Goal: Find specific fact: Find specific fact

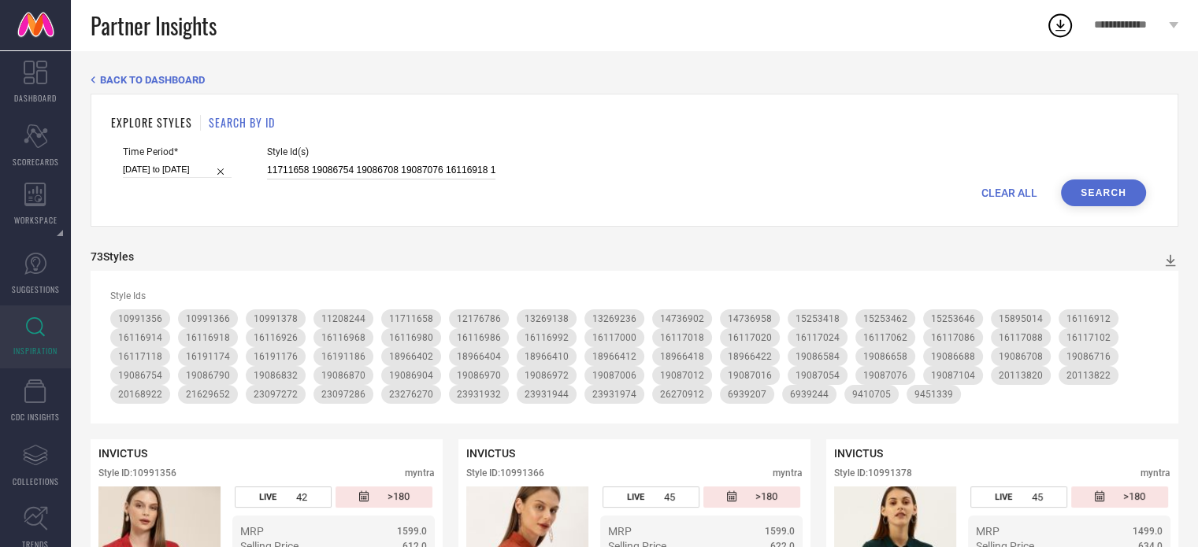
click at [319, 176] on input "11711658 19086754 19086708 19087076 16116918 16116912 16116986 19087016 1611700…" at bounding box center [381, 170] width 228 height 18
paste input "34986387 34447490 34447491 34289650 34289645 34289640 34289653 33846658 3384665…"
type input "34986387 34447490 34447491 34289650 34289645 34289640 34289653 33846658 3384665…"
select select "6"
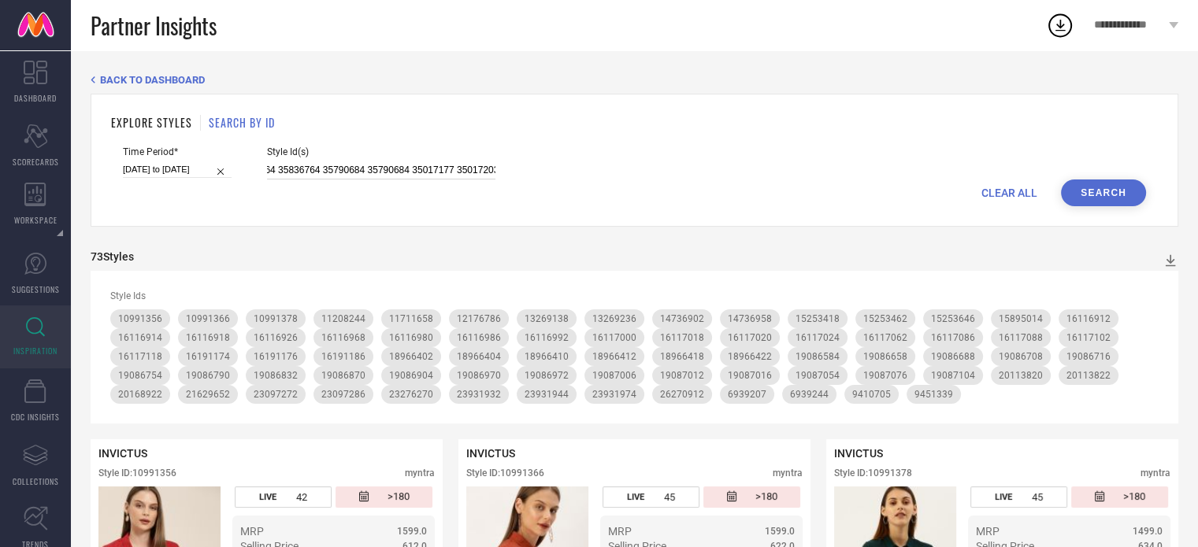
select select "2025"
select select "7"
select select "2025"
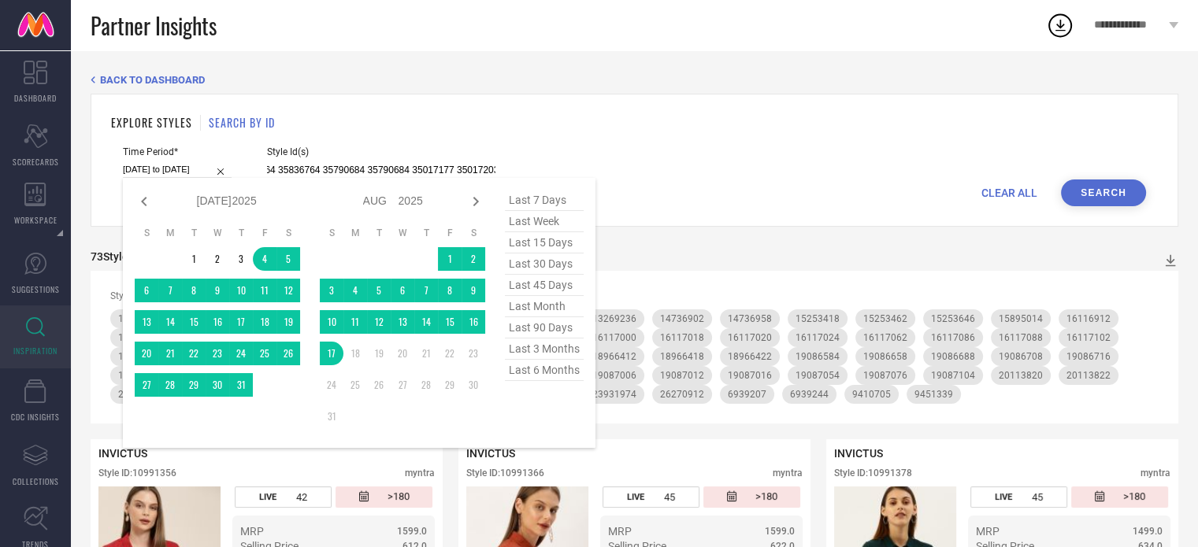
click at [168, 174] on input "[DATE] to [DATE]" at bounding box center [177, 169] width 109 height 17
type input "34986387 34447490 34447491 34289650 34289645 34289640 34289653 33846658 3384665…"
click at [542, 326] on span "last 90 days" at bounding box center [544, 327] width 79 height 21
type input "[DATE] to [DATE]"
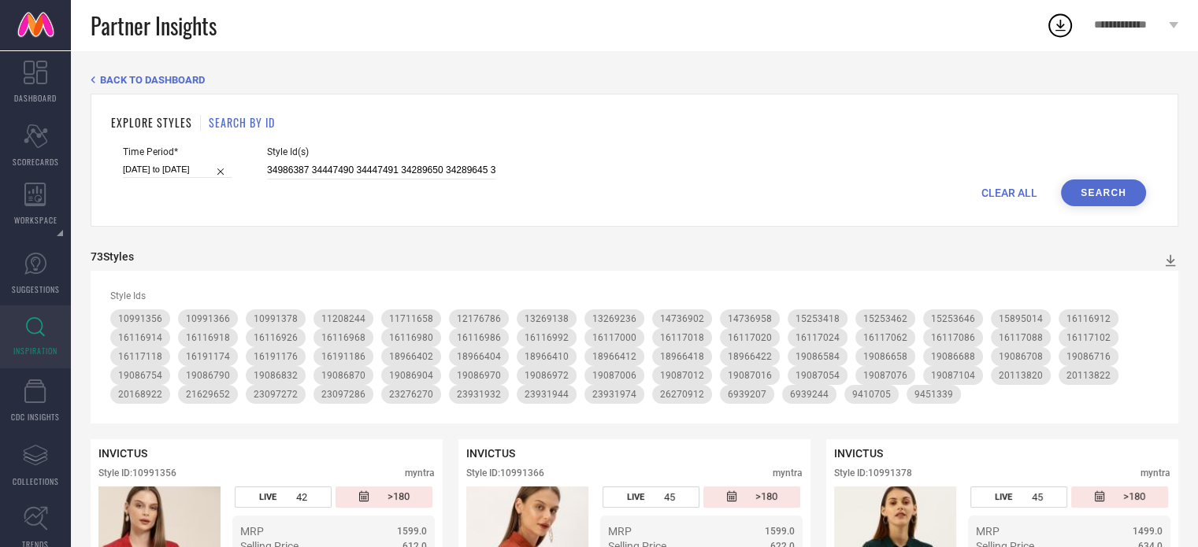
click at [1078, 184] on button "Search" at bounding box center [1103, 193] width 85 height 27
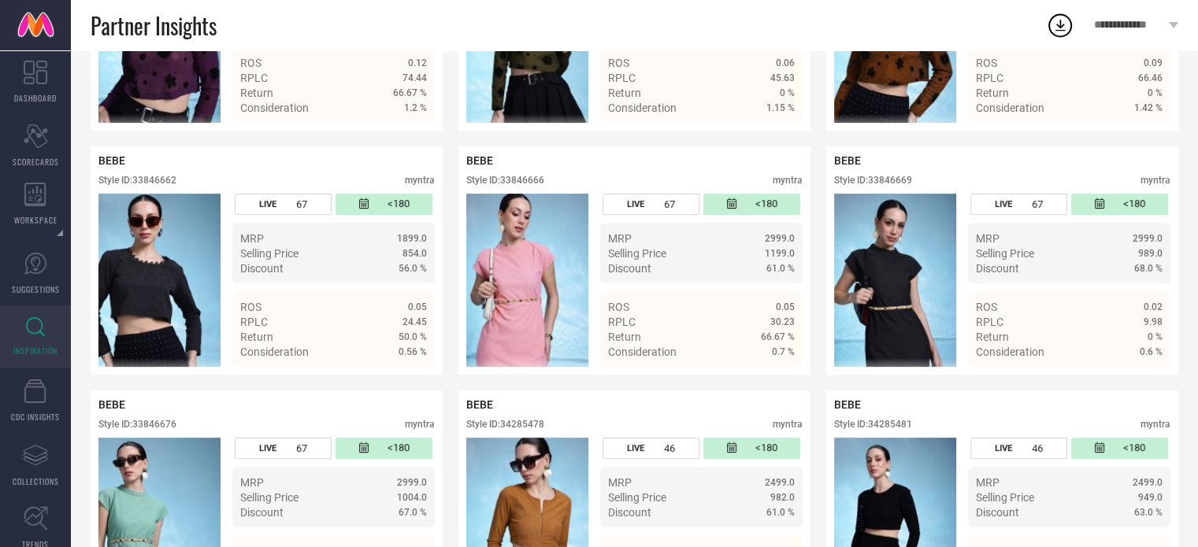
scroll to position [594, 0]
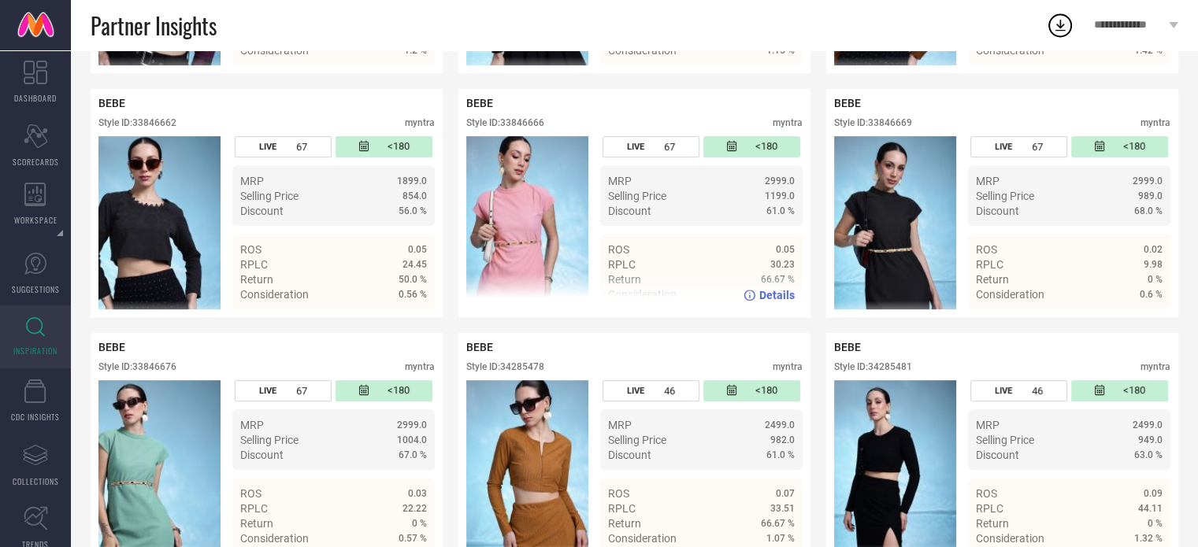
click at [526, 125] on div "Style ID: 33846666" at bounding box center [505, 122] width 78 height 11
copy div "33846666"
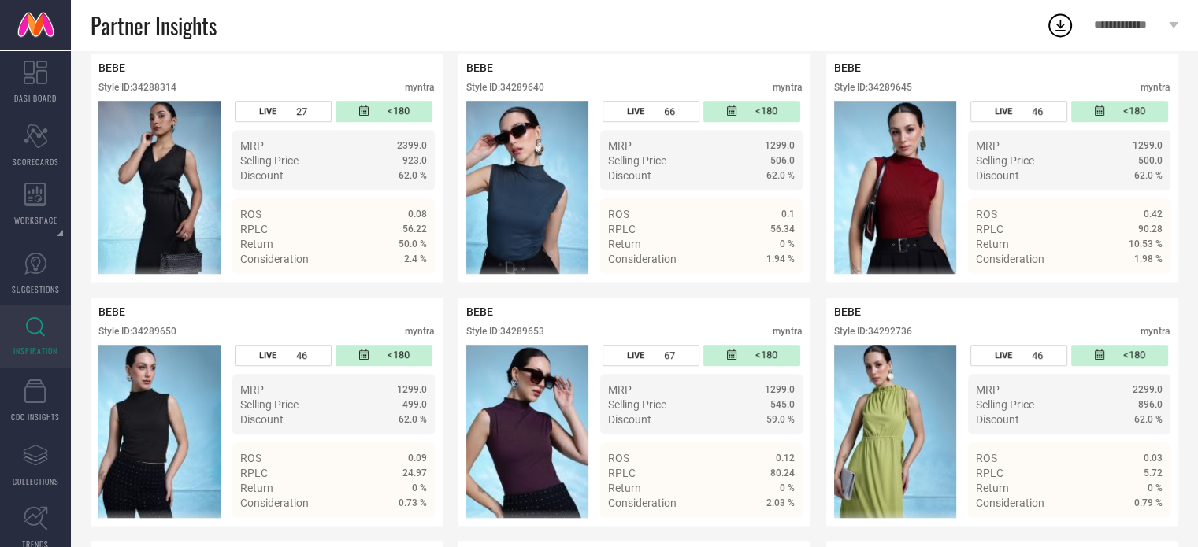
scroll to position [1126, 0]
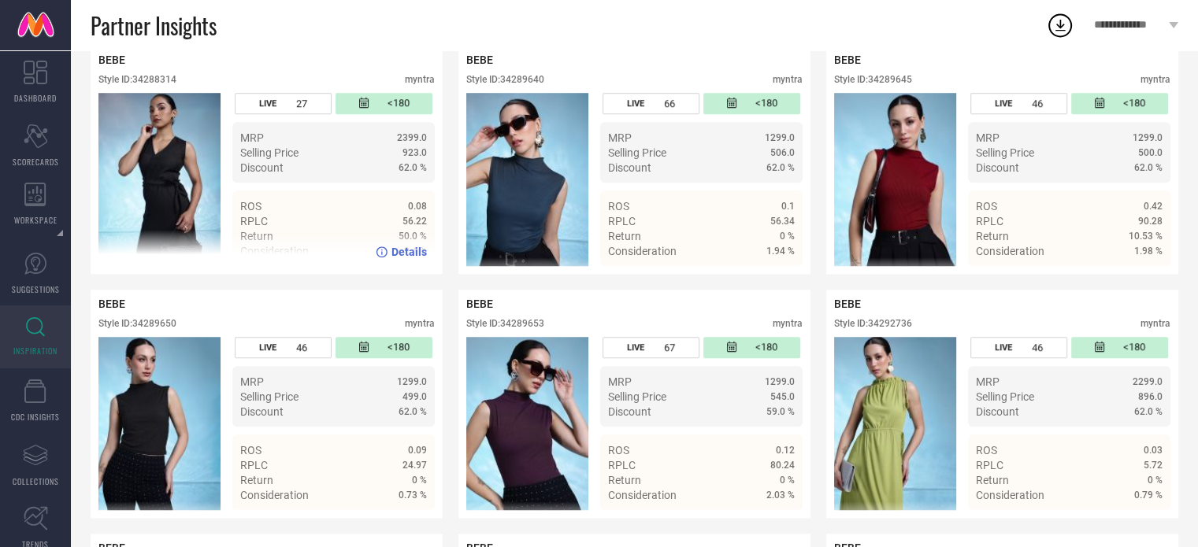
click at [157, 83] on div "Style ID: 34288314" at bounding box center [137, 79] width 78 height 11
copy div "34288314"
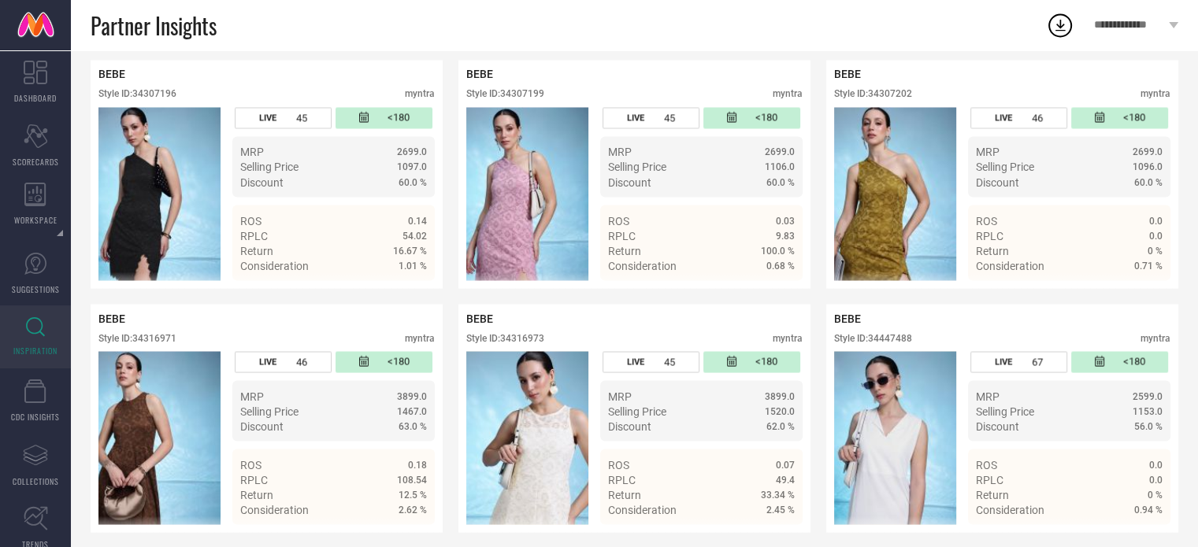
scroll to position [2819, 0]
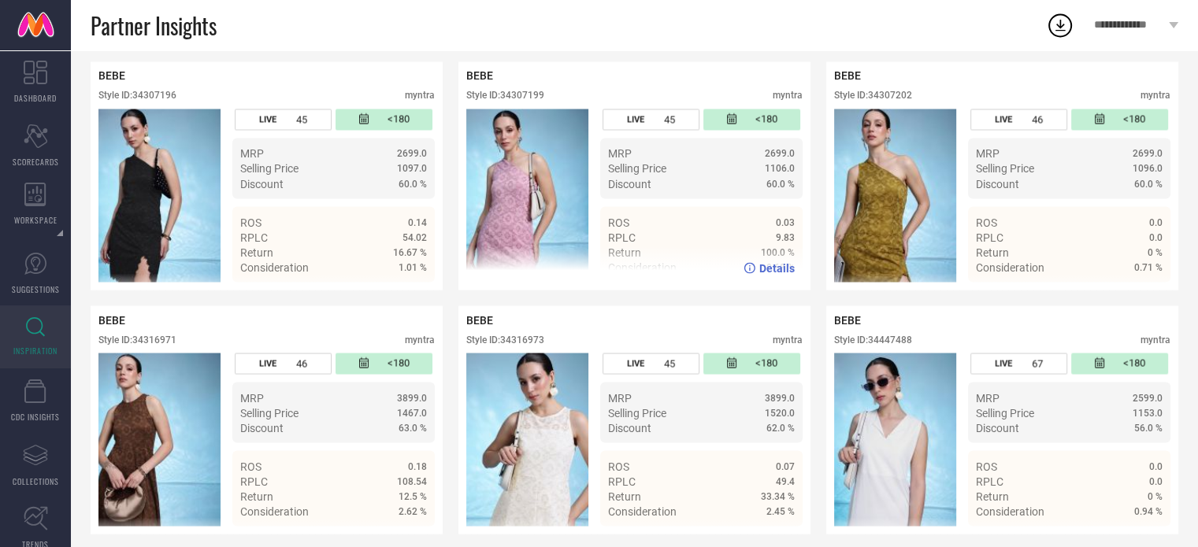
click at [509, 101] on div "Style ID: 34307199" at bounding box center [505, 95] width 78 height 11
copy div "34307199"
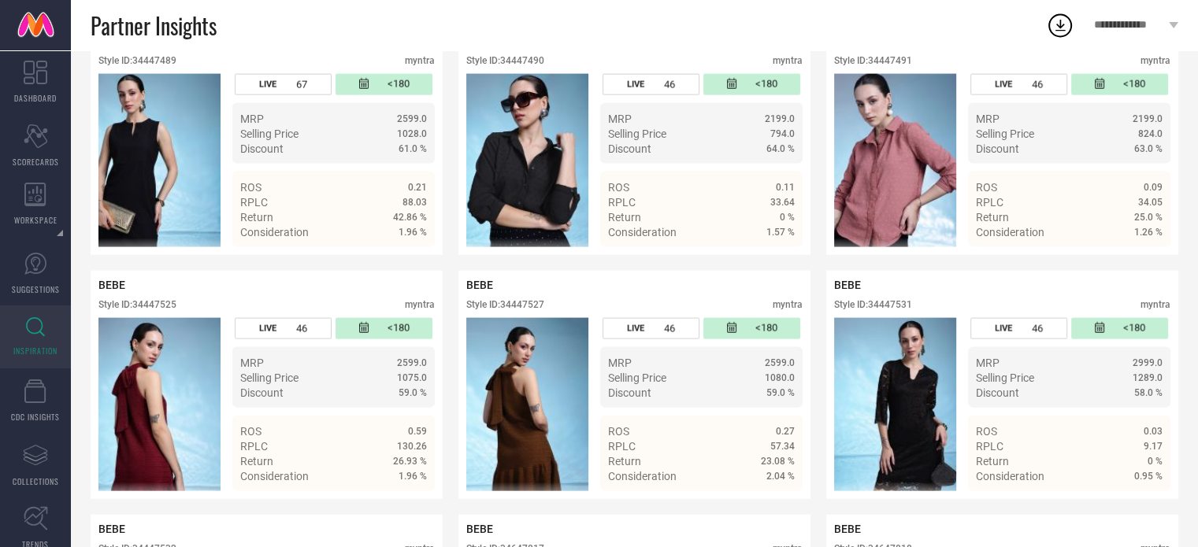
scroll to position [3341, 0]
click at [883, 66] on div "Style ID: 34447491" at bounding box center [873, 60] width 78 height 11
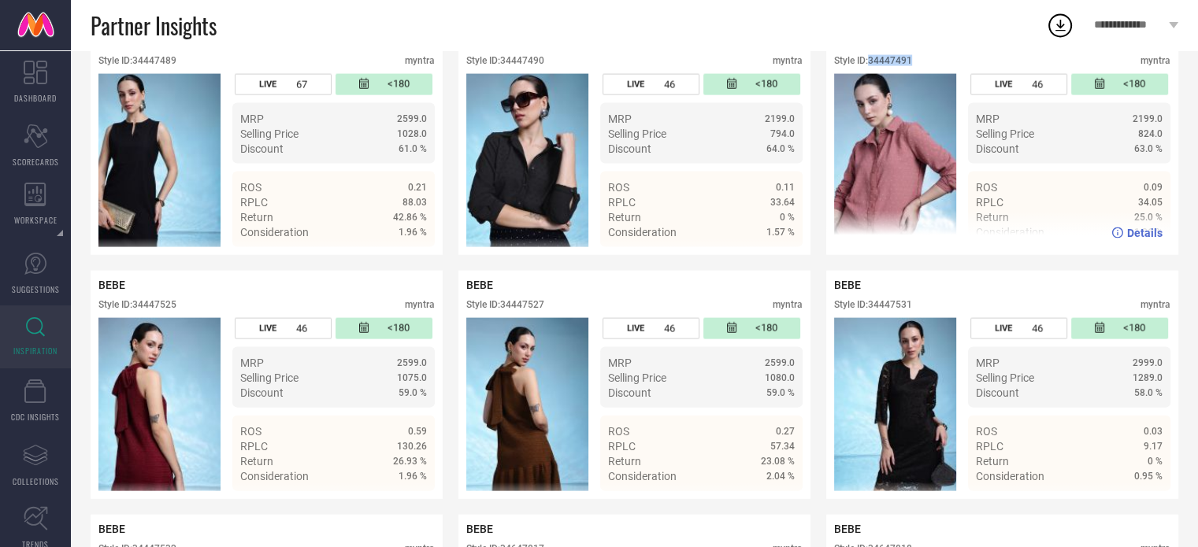
click at [883, 66] on div "Style ID: 34447491" at bounding box center [873, 60] width 78 height 11
copy div "34447491"
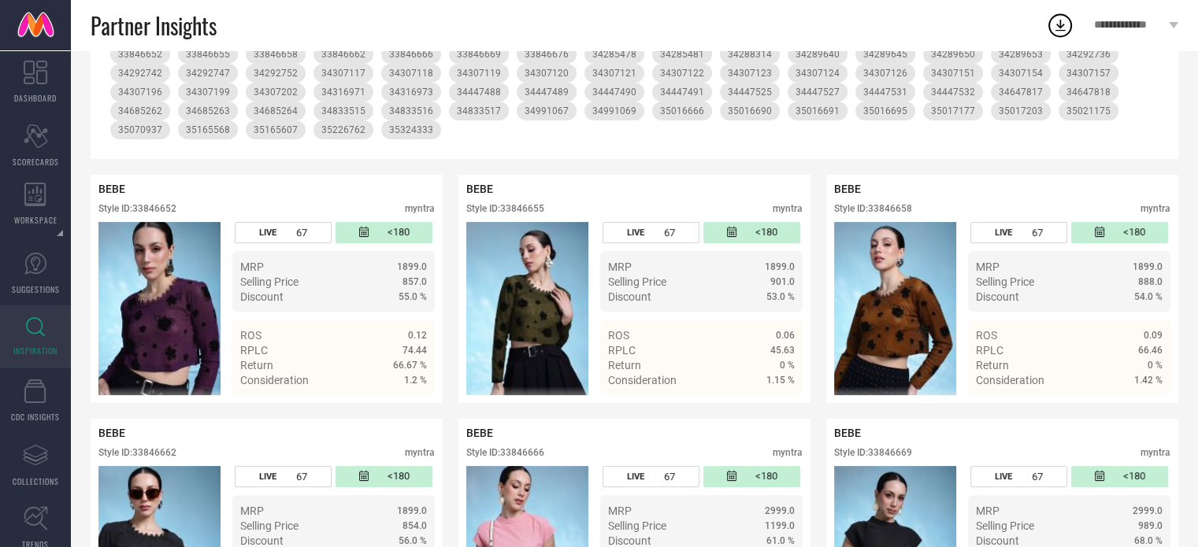
scroll to position [0, 0]
